Goal: Task Accomplishment & Management: Complete application form

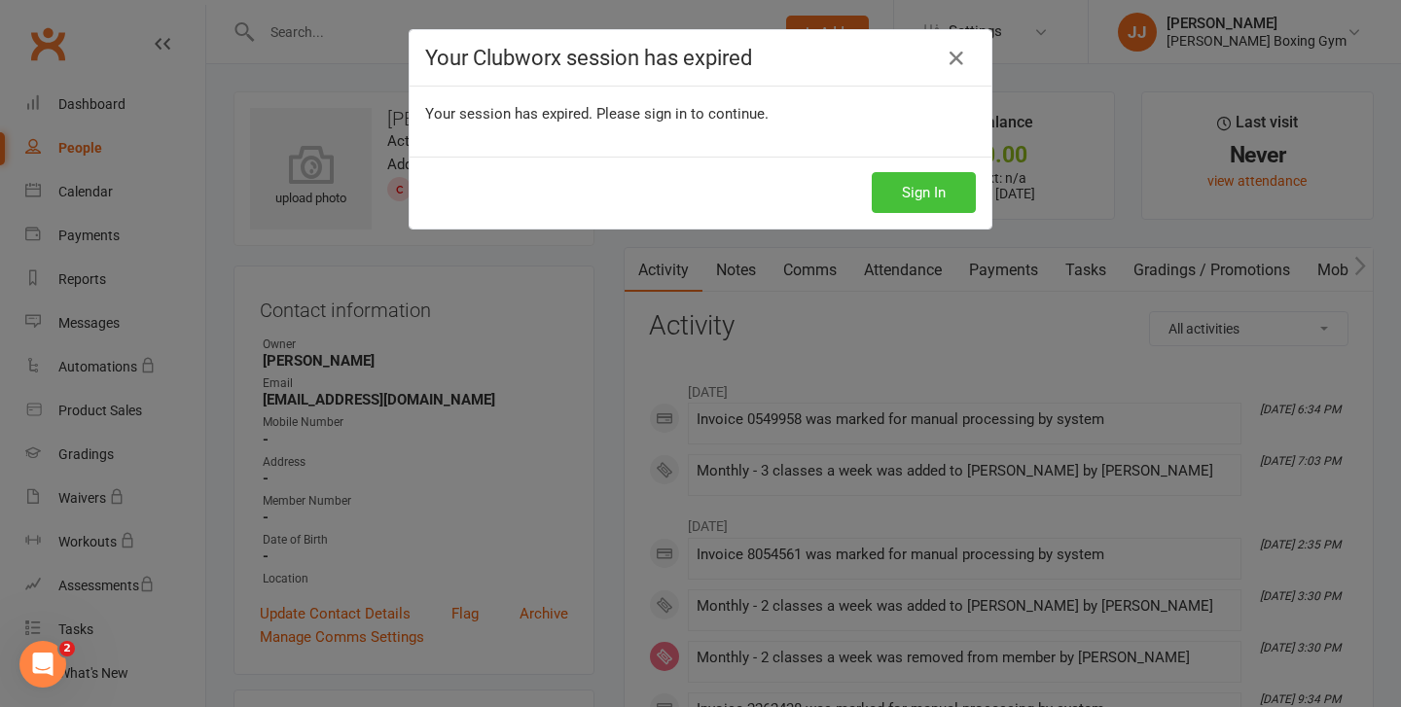
click at [941, 181] on button "Sign In" at bounding box center [924, 192] width 104 height 41
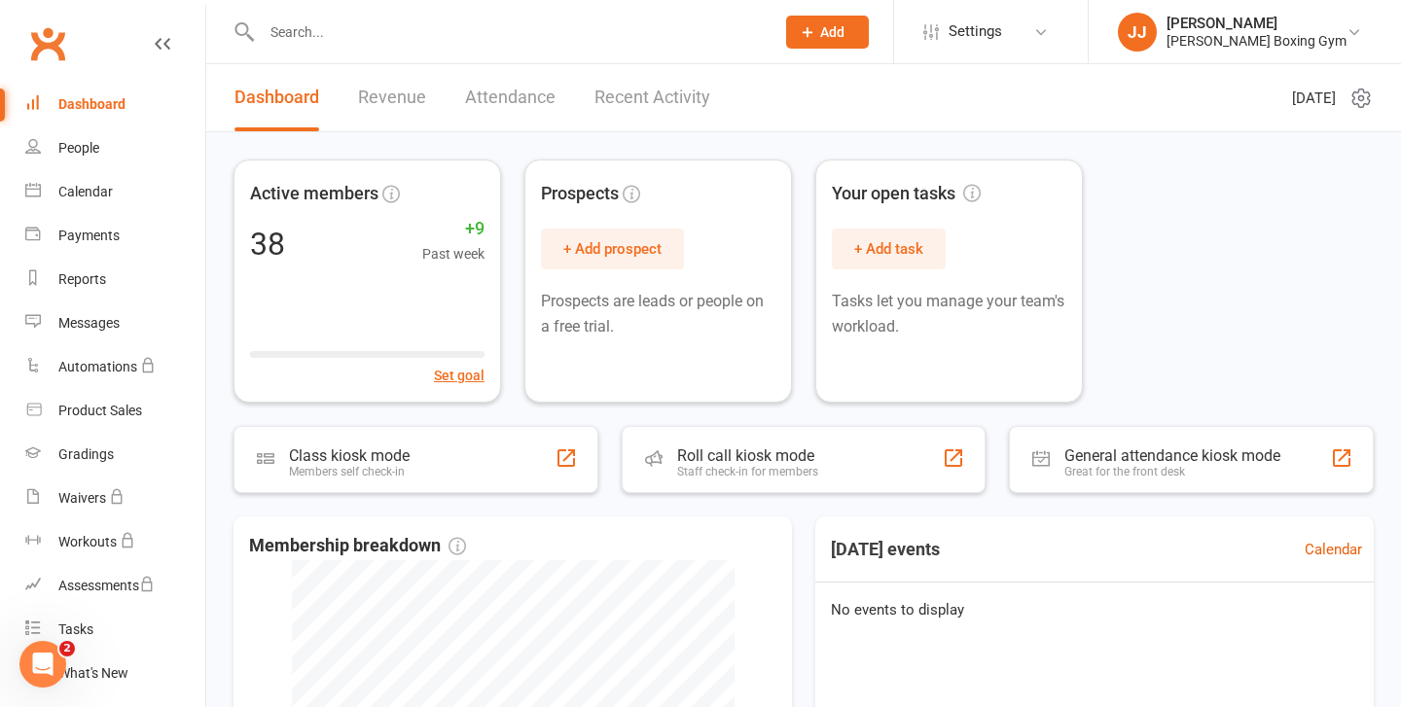
click at [493, 38] on input "text" at bounding box center [508, 31] width 505 height 27
type input "d"
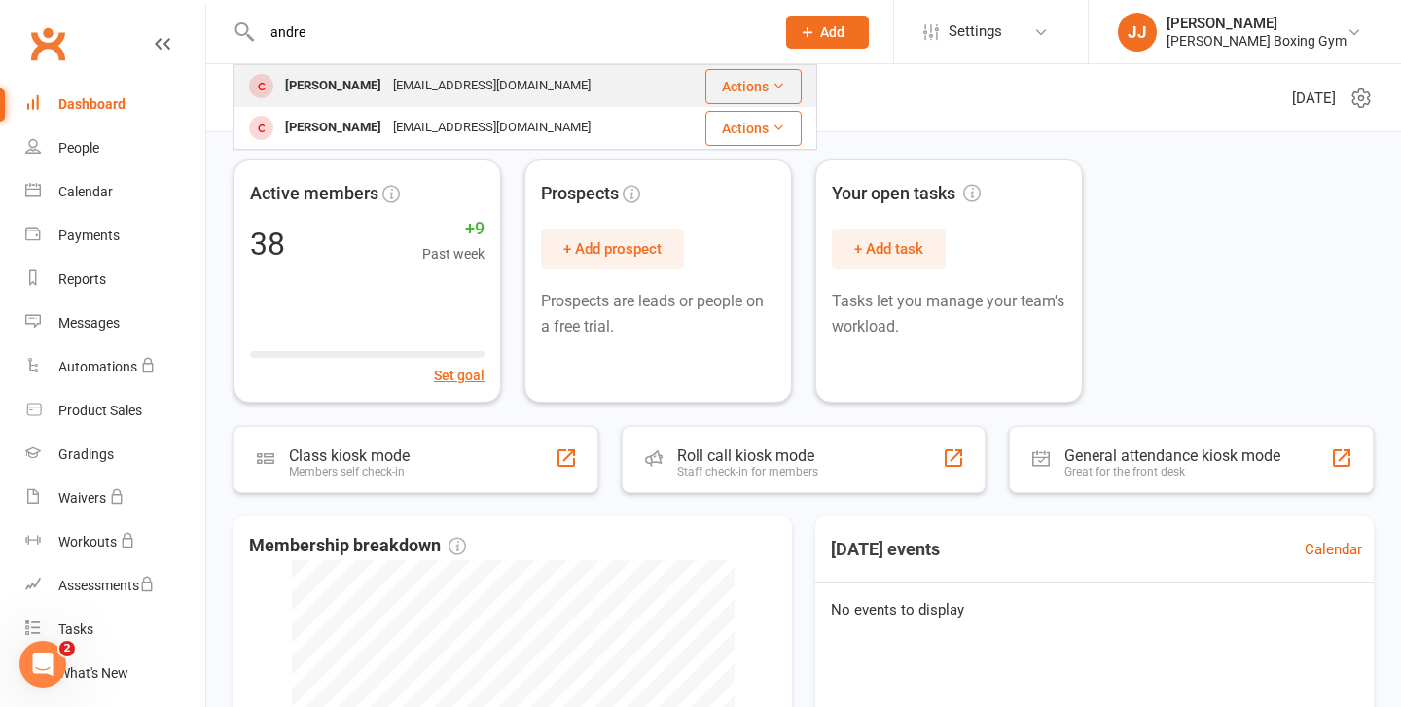
type input "andre"
click at [469, 95] on div "[EMAIL_ADDRESS][DOMAIN_NAME]" at bounding box center [491, 86] width 209 height 28
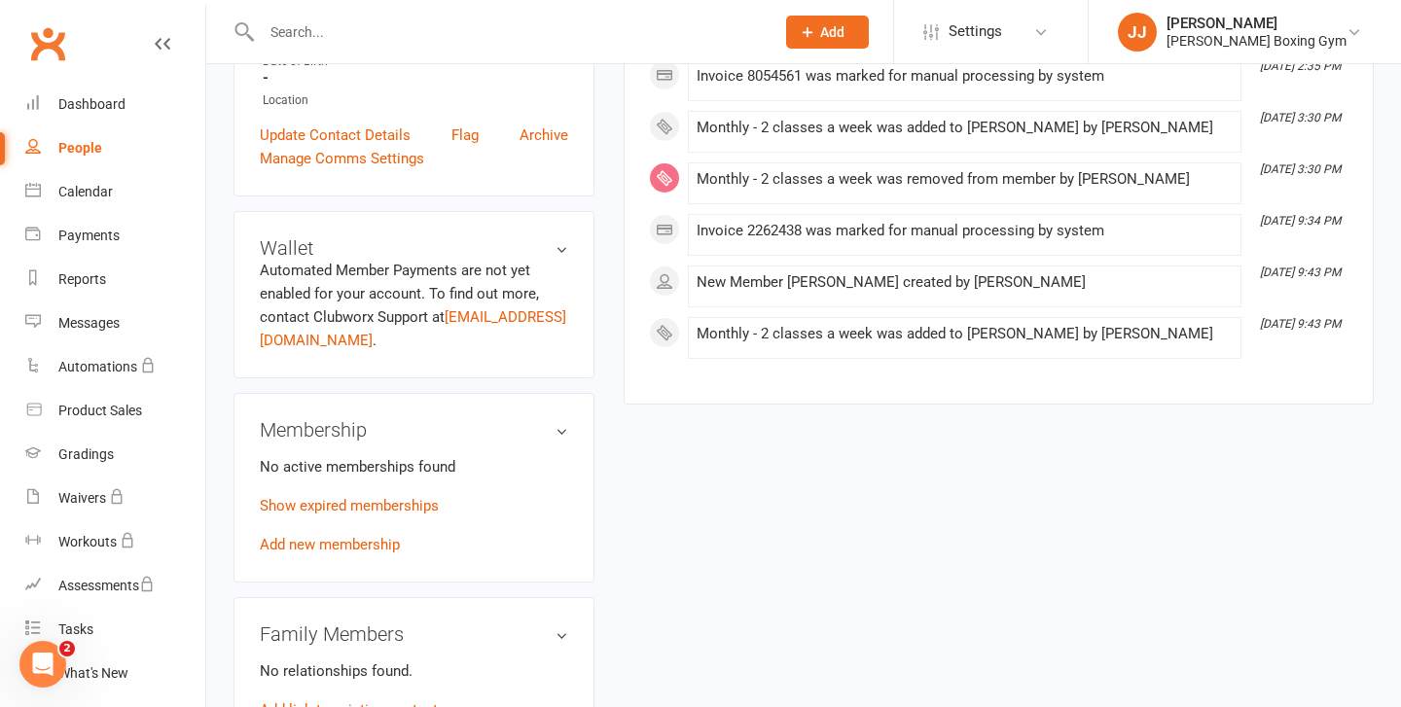
scroll to position [482, 0]
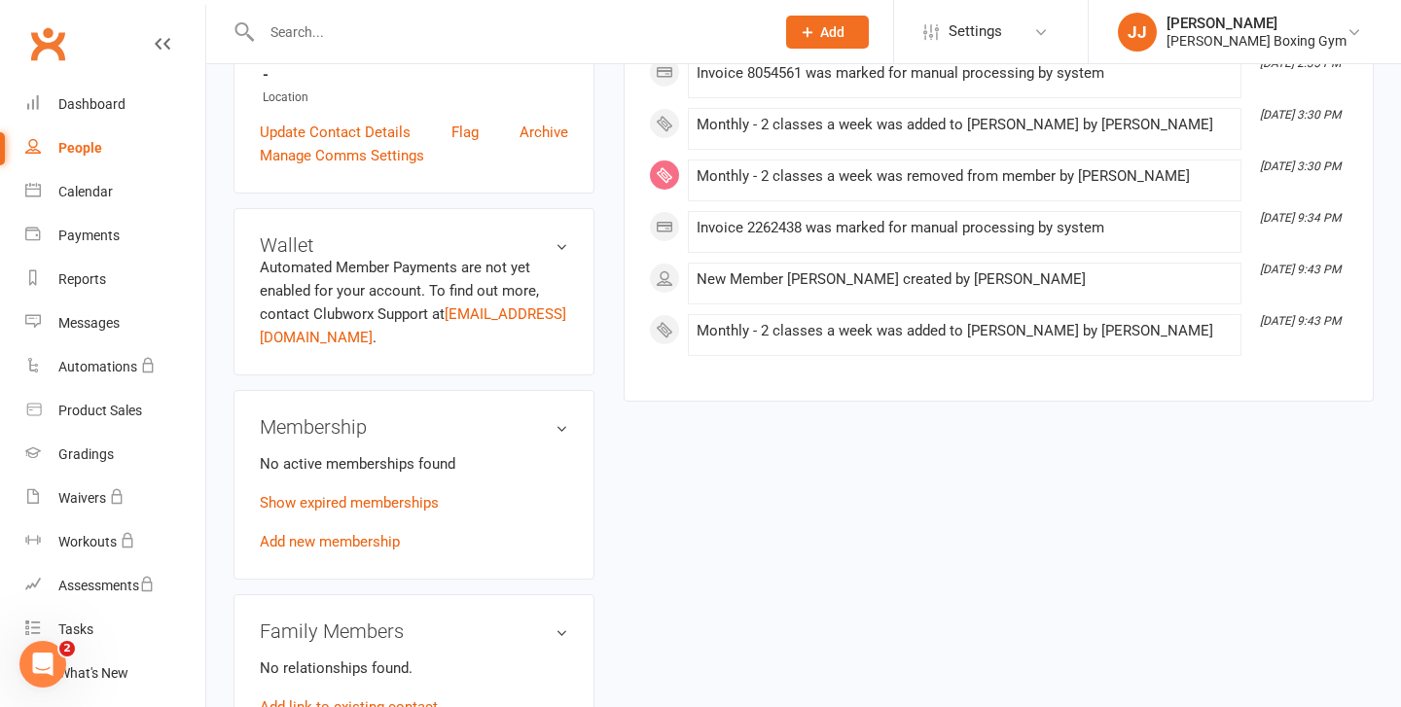
click at [365, 528] on div "No active memberships found Show expired memberships Add new membership" at bounding box center [414, 503] width 308 height 101
click at [381, 29] on input "text" at bounding box center [508, 31] width 505 height 27
click at [381, 27] on input "text" at bounding box center [508, 31] width 505 height 27
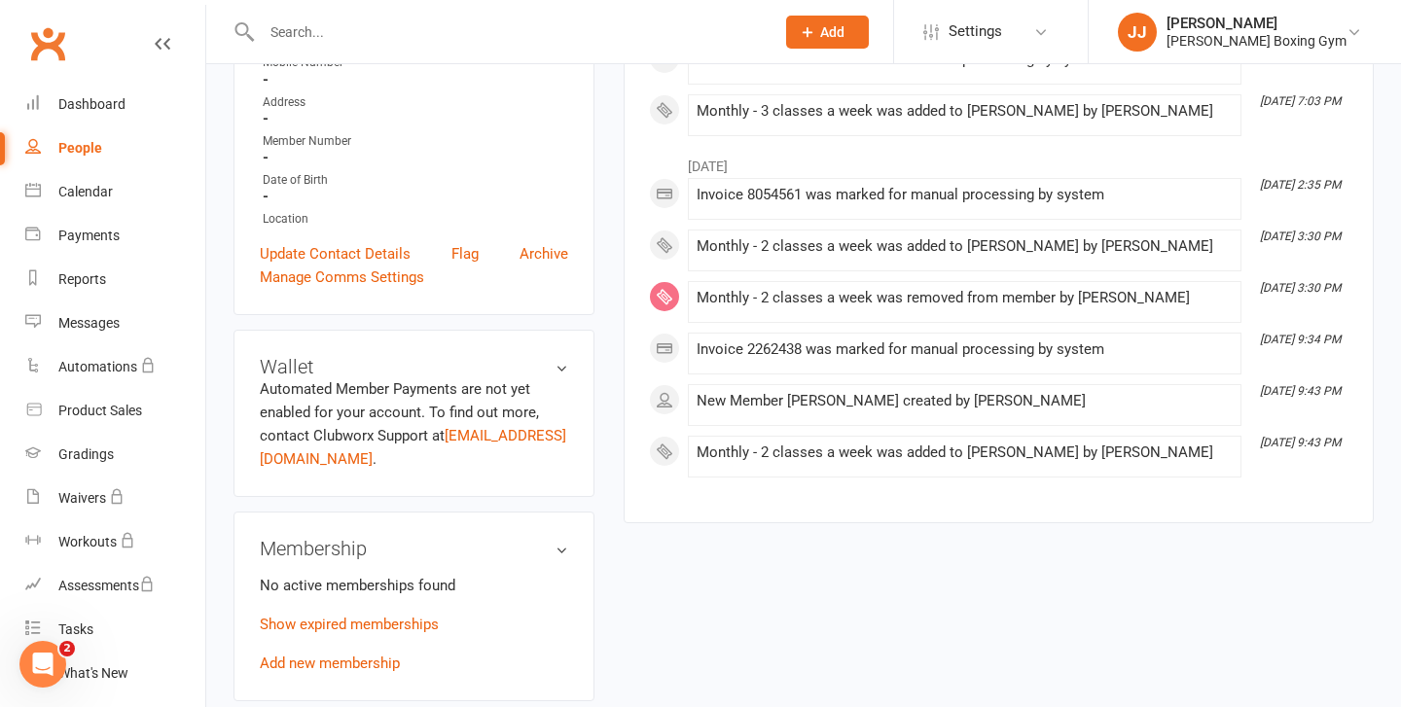
scroll to position [359, 0]
click at [320, 673] on div "Membership No active memberships found Show expired memberships Add new members…" at bounding box center [414, 608] width 361 height 190
click at [344, 651] on div "No active memberships found Show expired memberships Add new membership" at bounding box center [414, 625] width 308 height 101
click at [372, 657] on link "Add new membership" at bounding box center [330, 665] width 140 height 18
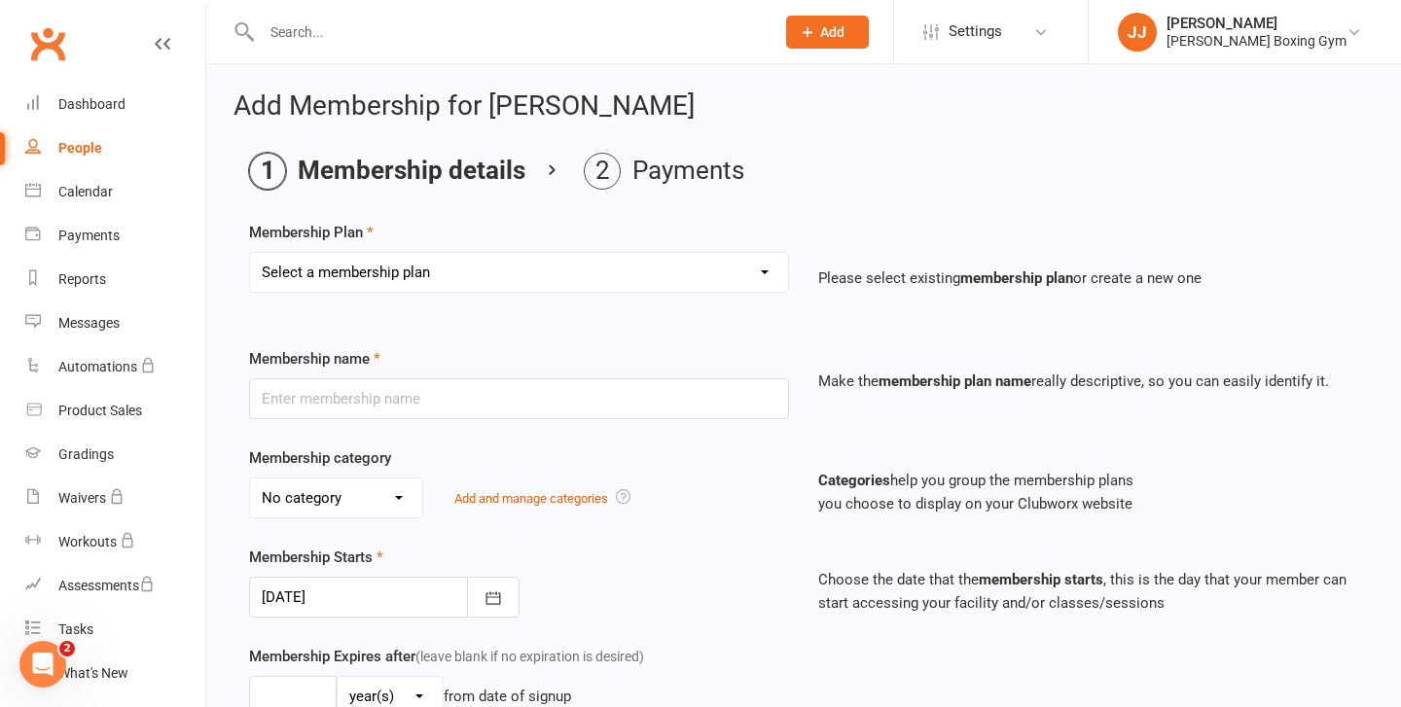
click at [351, 266] on select "Select a membership plan Create new Membership Plan Monthly - 1 class a week Mo…" at bounding box center [519, 272] width 538 height 39
select select "3"
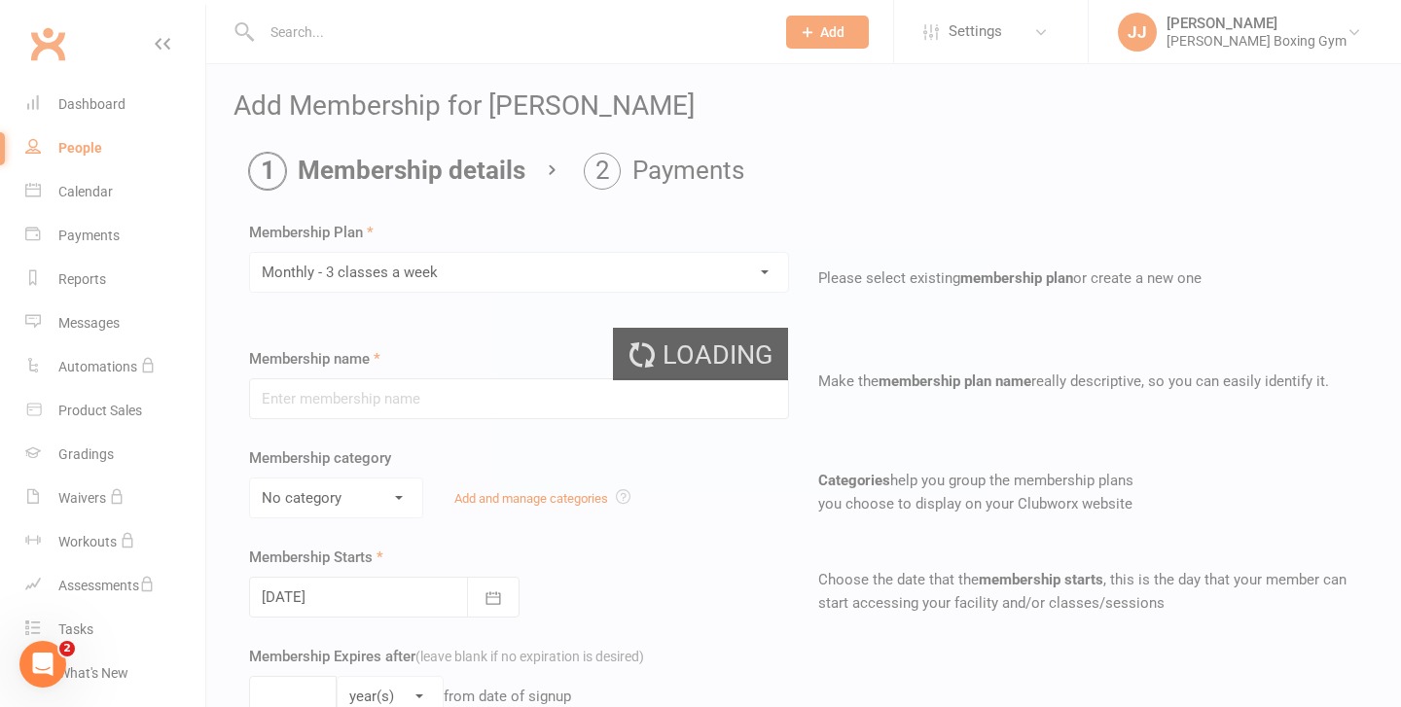
type input "Monthly - 3 classes a week"
select select "2"
type input "1"
select select "2"
type input "3"
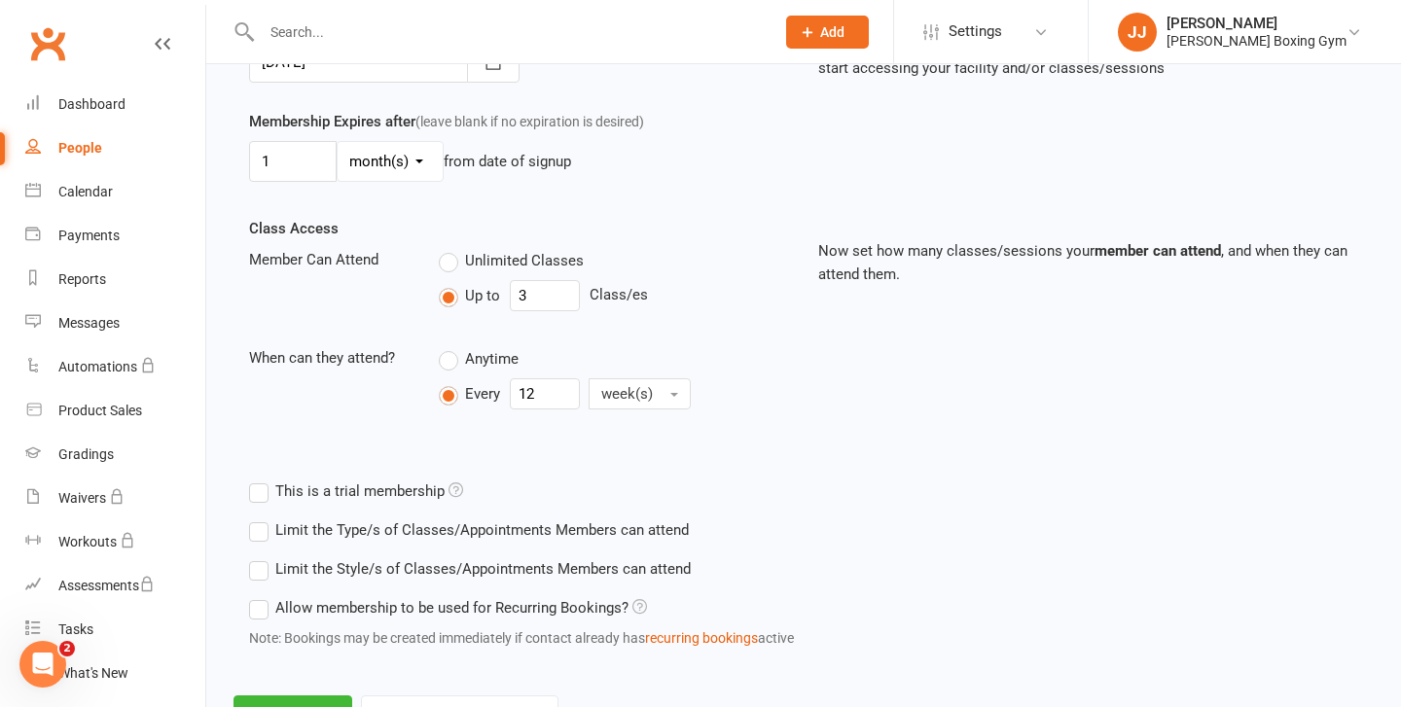
scroll to position [620, 0]
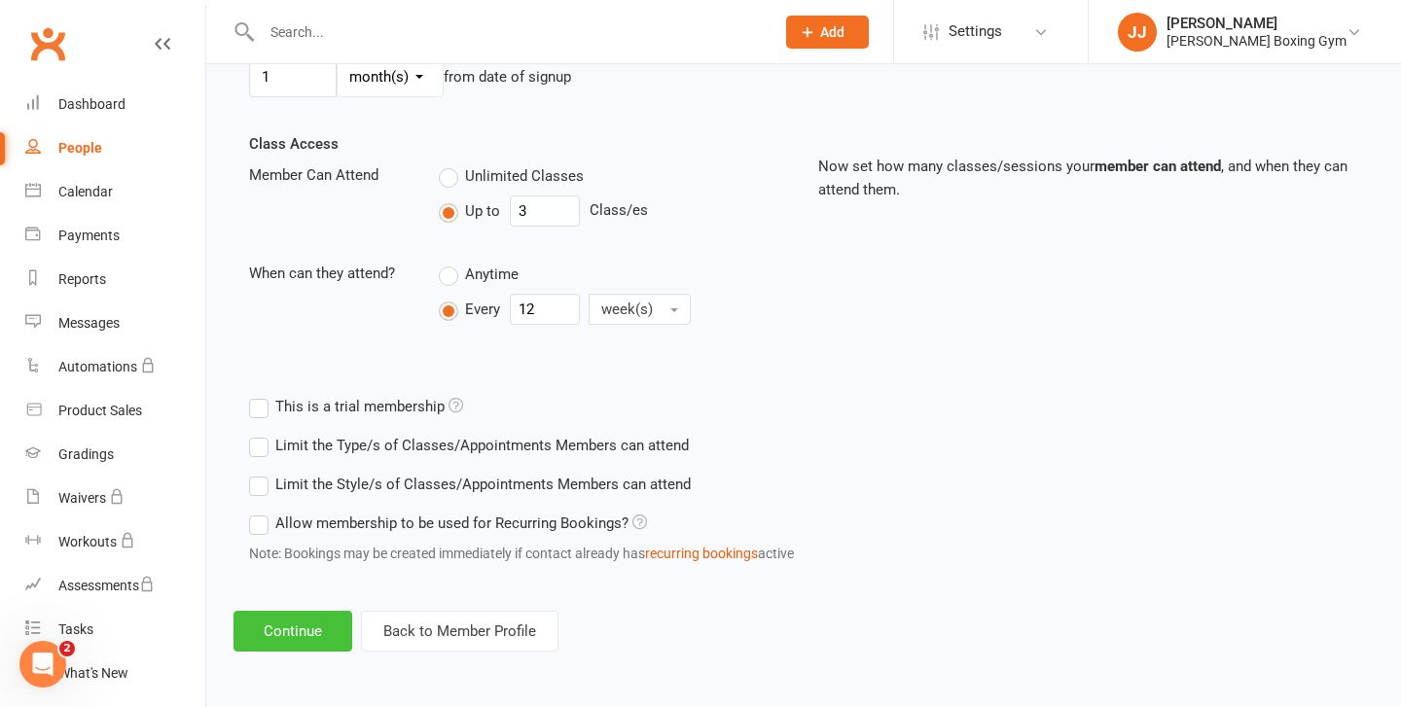
click at [272, 620] on button "Continue" at bounding box center [293, 631] width 119 height 41
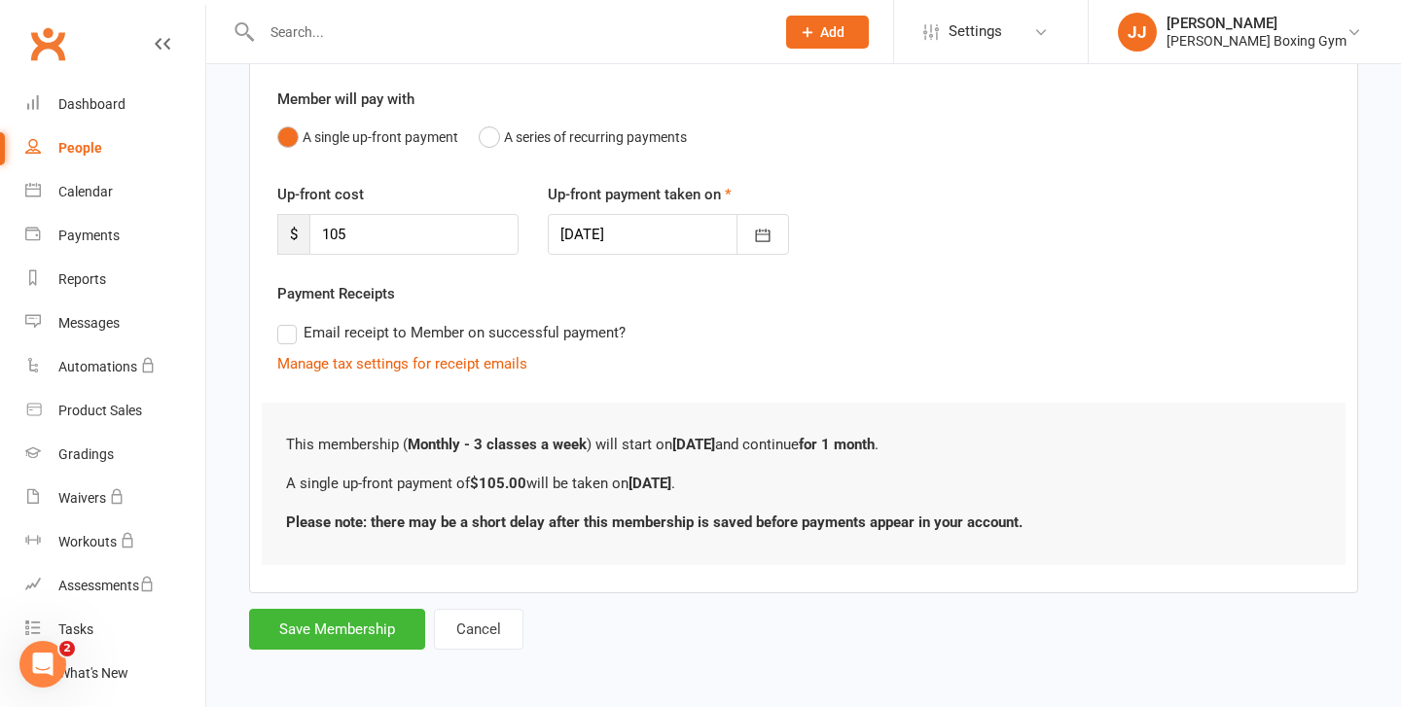
scroll to position [158, 0]
click at [342, 635] on button "Save Membership" at bounding box center [337, 631] width 176 height 41
